Goal: Obtain resource: Download file/media

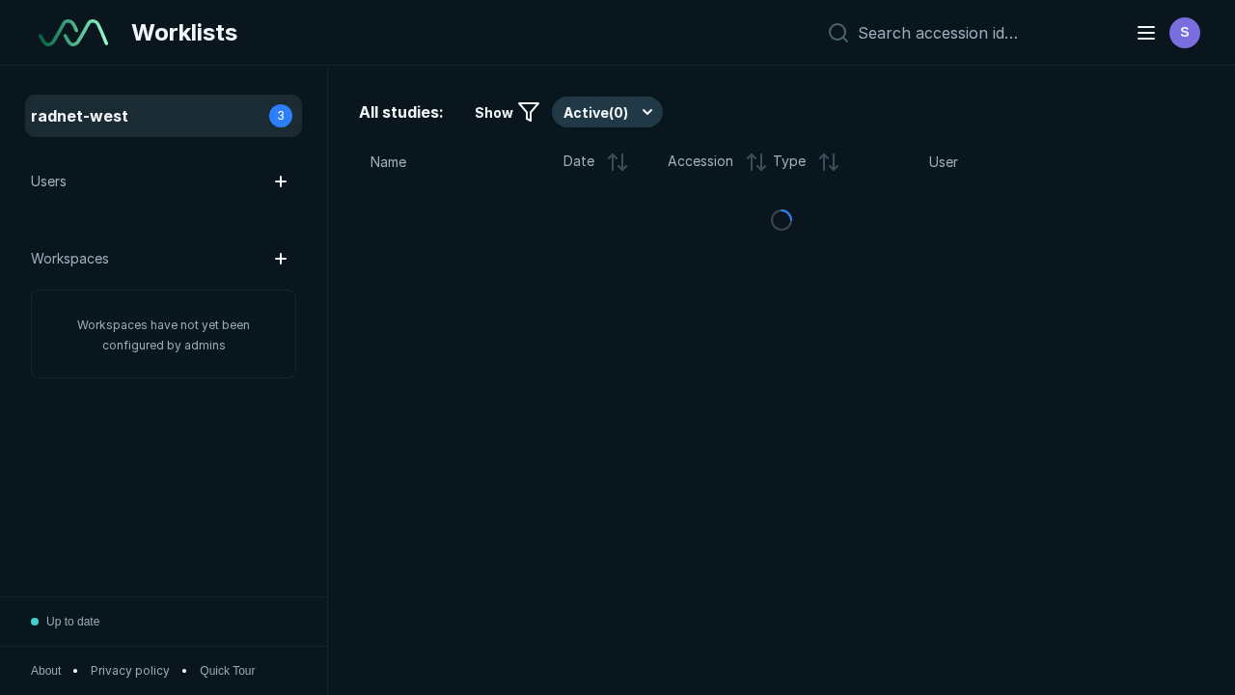
scroll to position [4960, 6252]
